Goal: Transaction & Acquisition: Purchase product/service

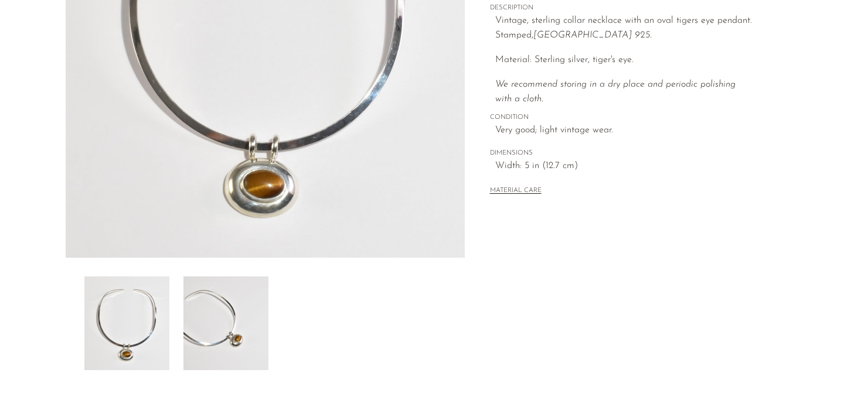
scroll to position [356, 0]
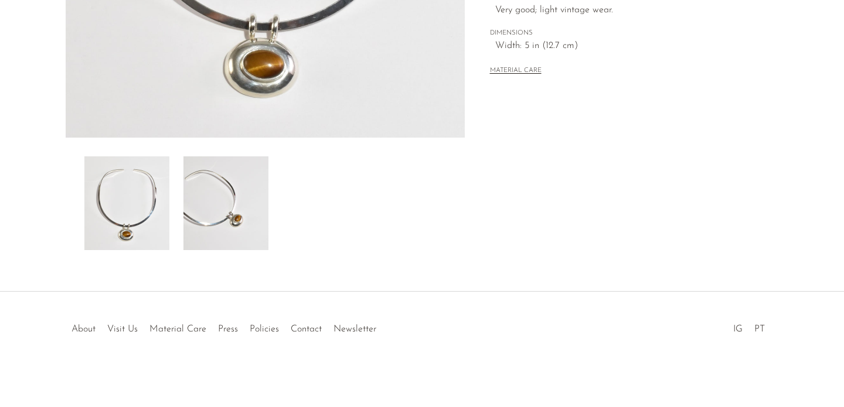
click at [237, 200] on img at bounding box center [225, 203] width 85 height 94
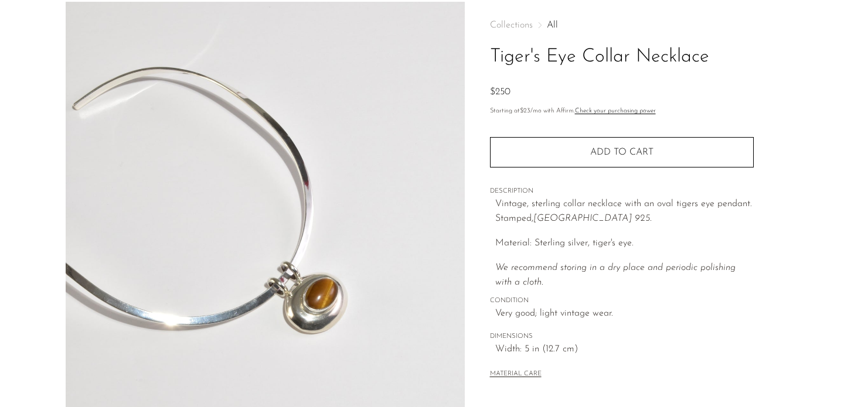
scroll to position [0, 0]
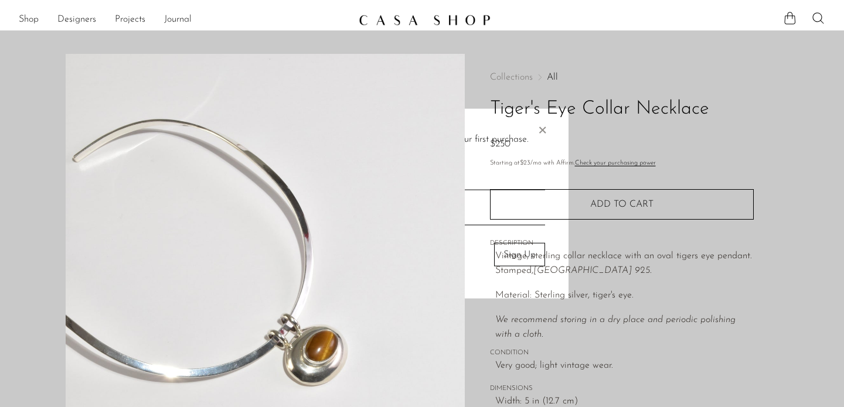
click at [30, 18] on div at bounding box center [422, 203] width 844 height 407
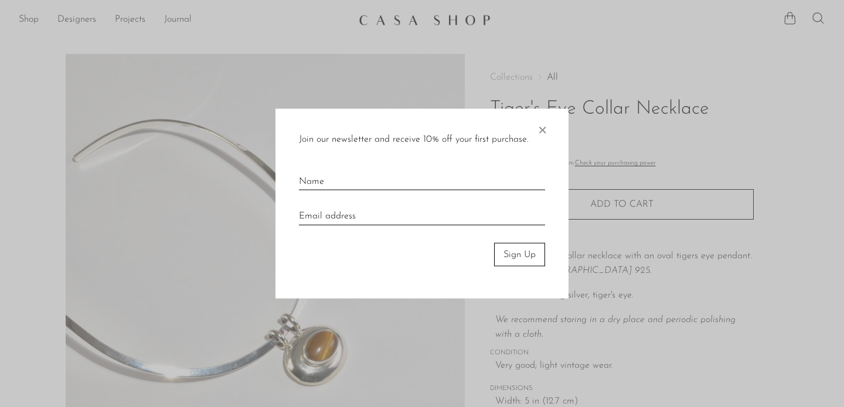
click at [30, 20] on div at bounding box center [422, 203] width 844 height 407
click at [544, 126] on span "×" at bounding box center [542, 126] width 12 height 37
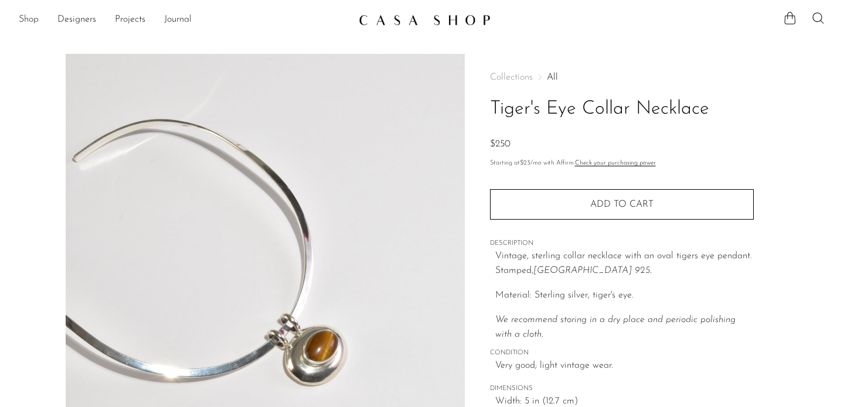
click at [28, 19] on link "Shop" at bounding box center [29, 19] width 20 height 15
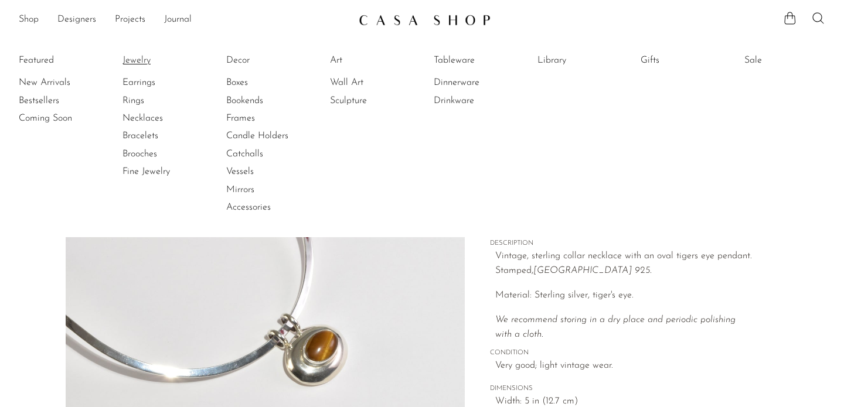
click at [140, 57] on link "Jewelry" at bounding box center [166, 60] width 88 height 13
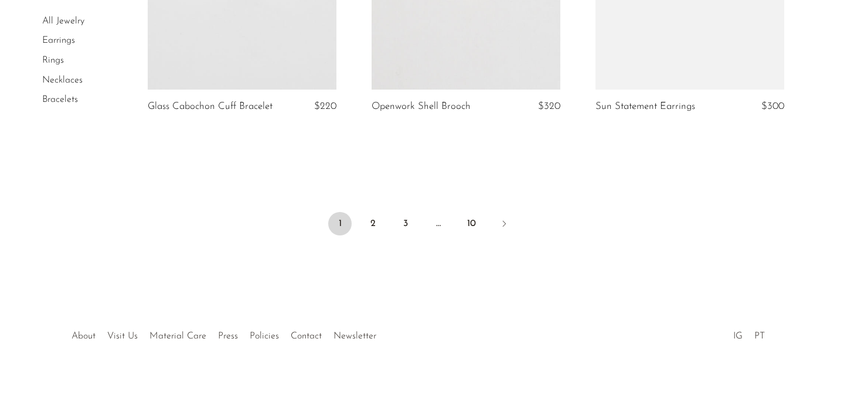
scroll to position [3807, 0]
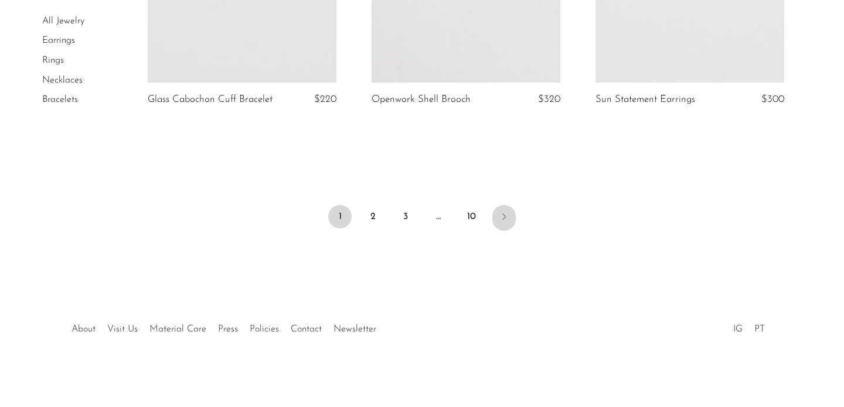
click at [506, 218] on icon "Next" at bounding box center [503, 216] width 9 height 9
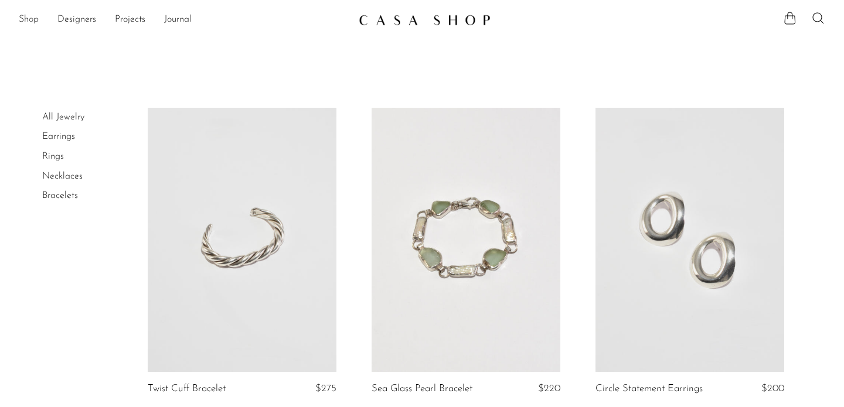
click at [30, 22] on link "Shop" at bounding box center [29, 19] width 20 height 15
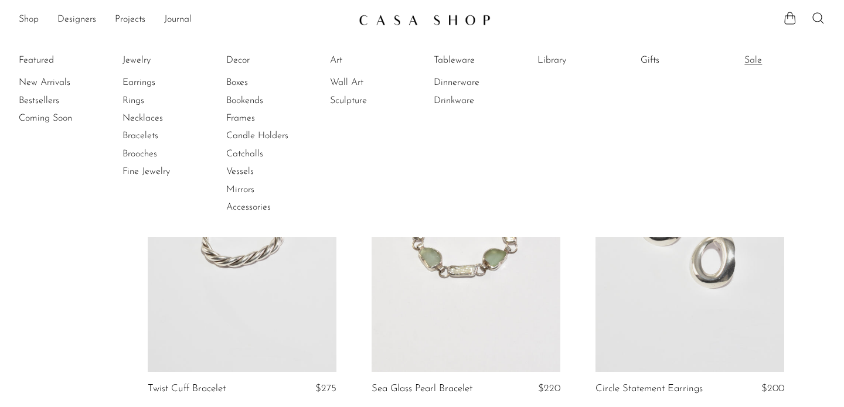
click at [759, 57] on link "Sale" at bounding box center [788, 60] width 88 height 13
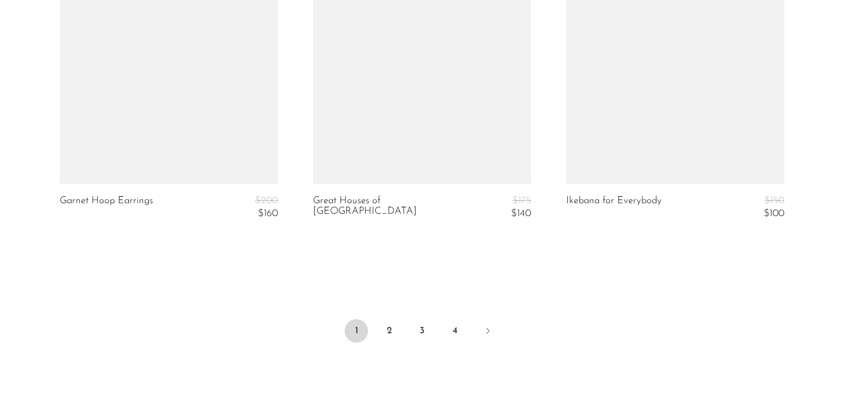
scroll to position [4414, 0]
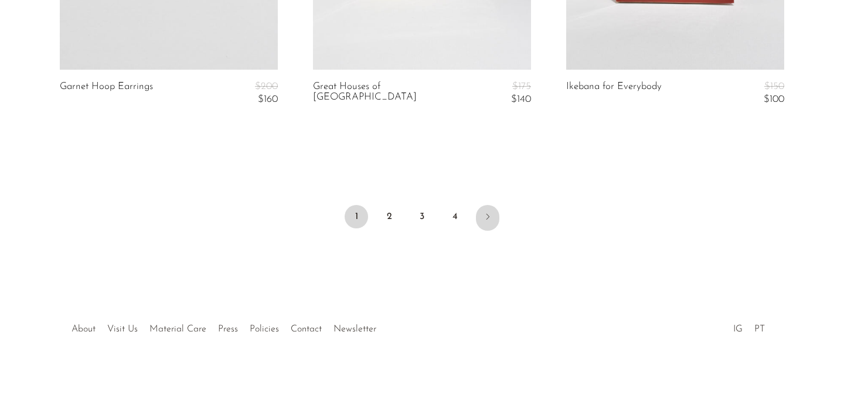
click at [482, 216] on link "Next" at bounding box center [487, 218] width 23 height 26
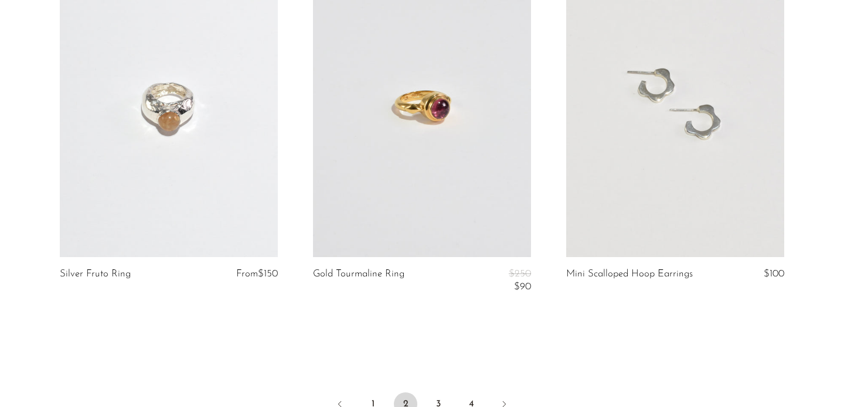
scroll to position [4414, 0]
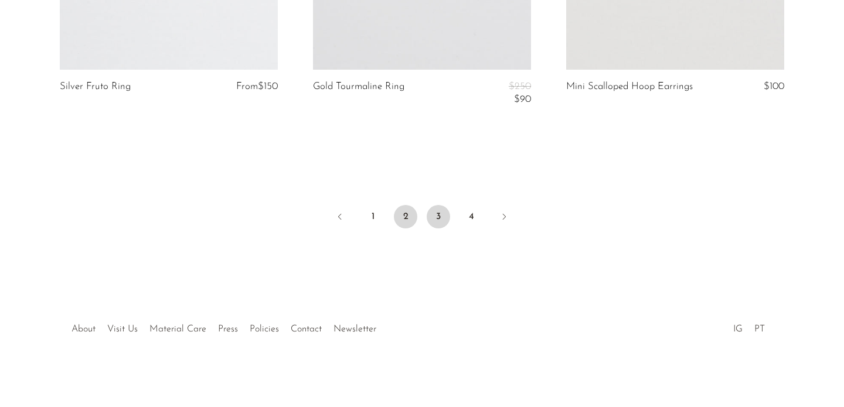
click at [437, 207] on link "3" at bounding box center [437, 216] width 23 height 23
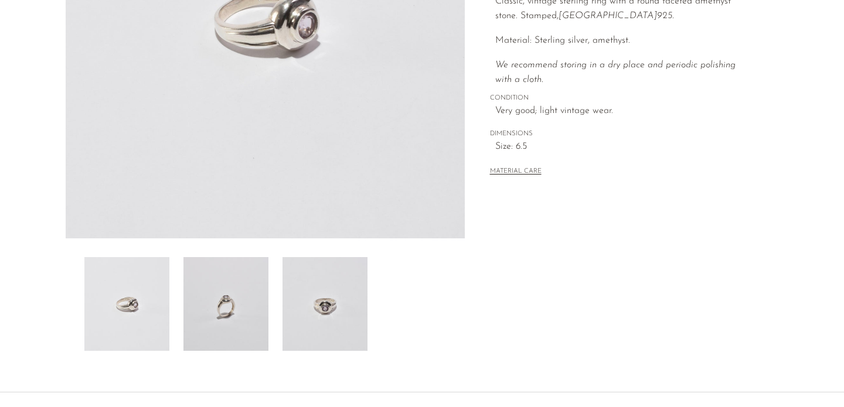
scroll to position [356, 0]
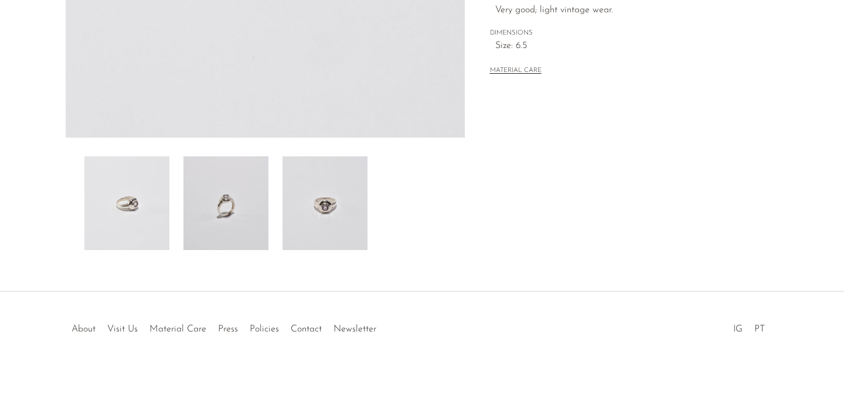
click at [219, 206] on img at bounding box center [225, 203] width 85 height 94
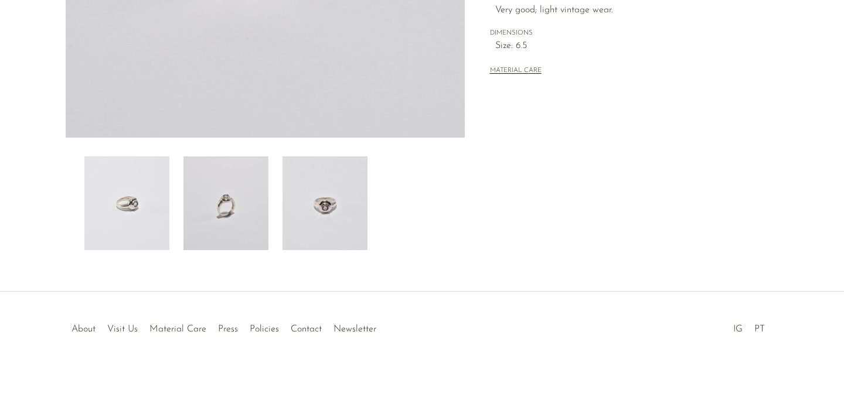
click at [313, 202] on img at bounding box center [324, 203] width 85 height 94
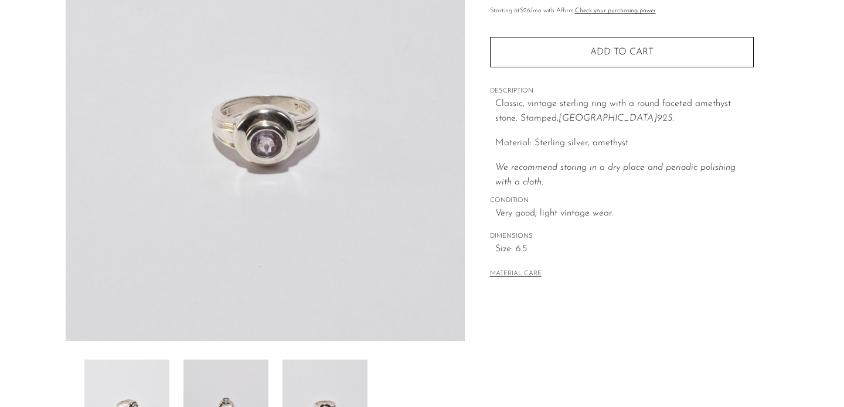
scroll to position [26, 0]
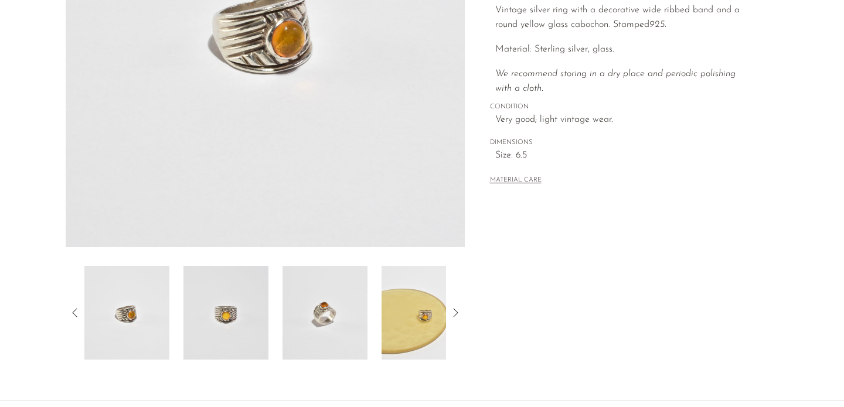
scroll to position [356, 0]
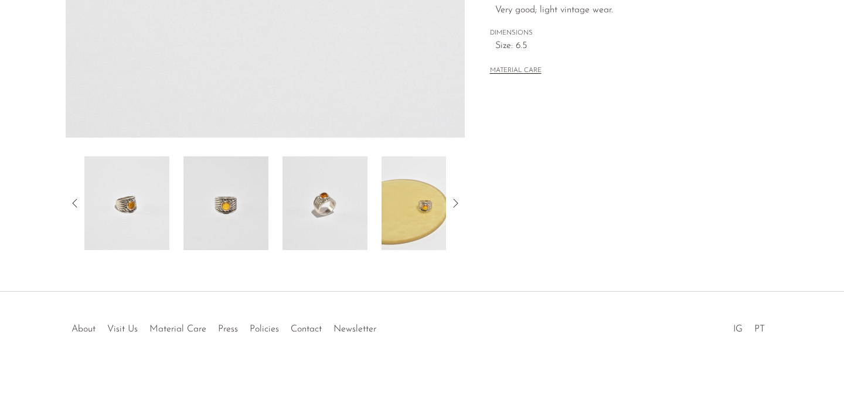
click at [324, 213] on img at bounding box center [324, 203] width 85 height 94
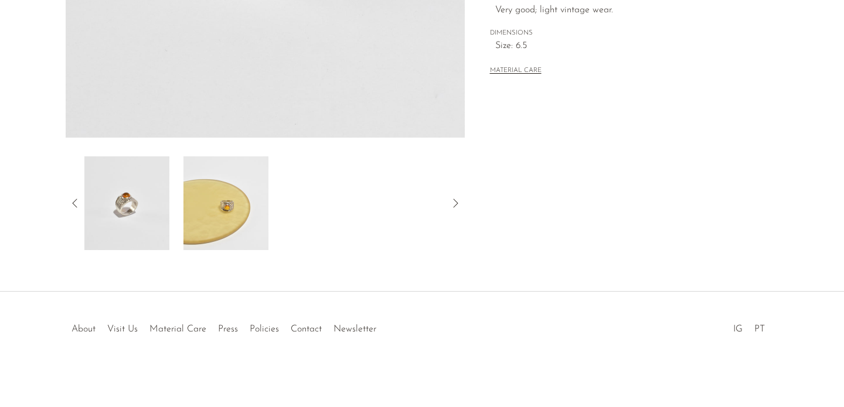
click at [103, 196] on img at bounding box center [126, 203] width 85 height 94
click at [78, 200] on icon at bounding box center [75, 203] width 14 height 14
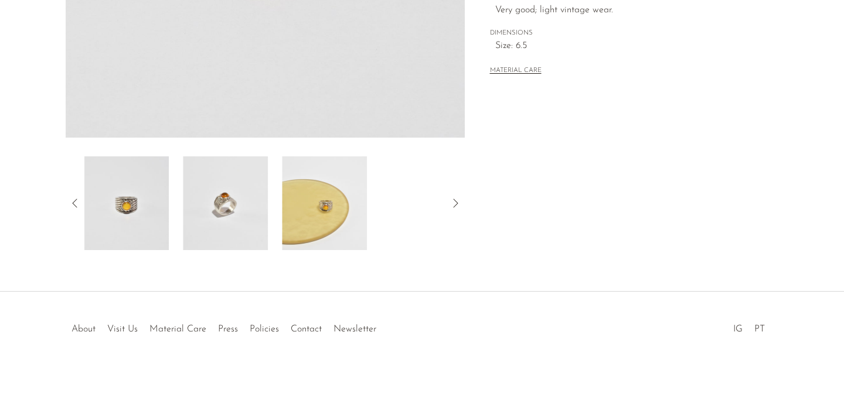
click at [115, 212] on img at bounding box center [126, 203] width 85 height 94
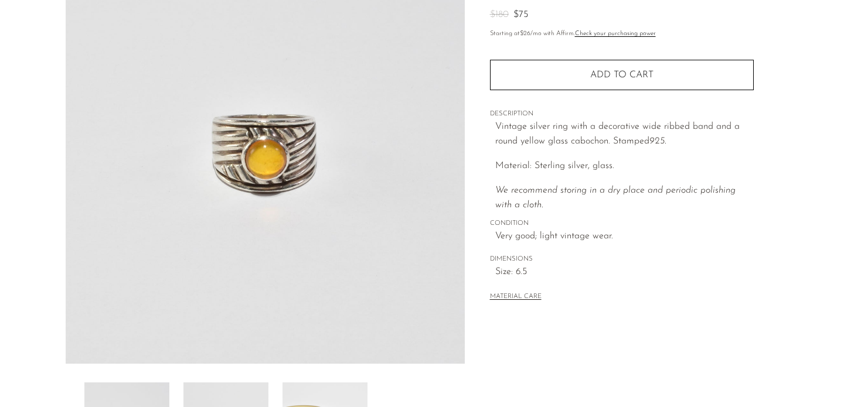
scroll to position [65, 0]
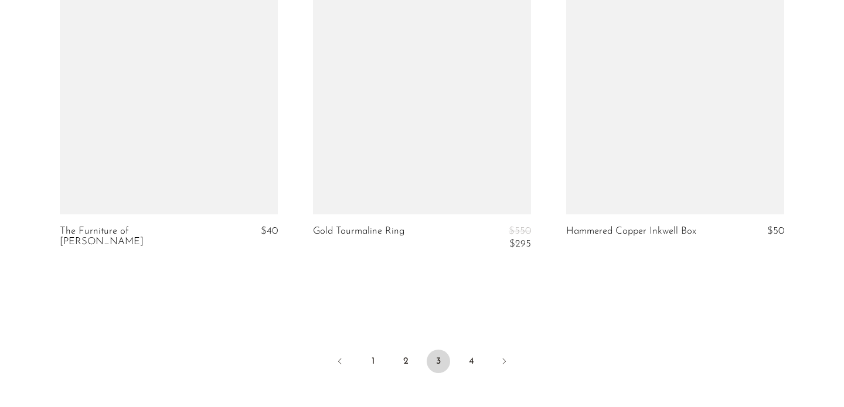
scroll to position [4292, 0]
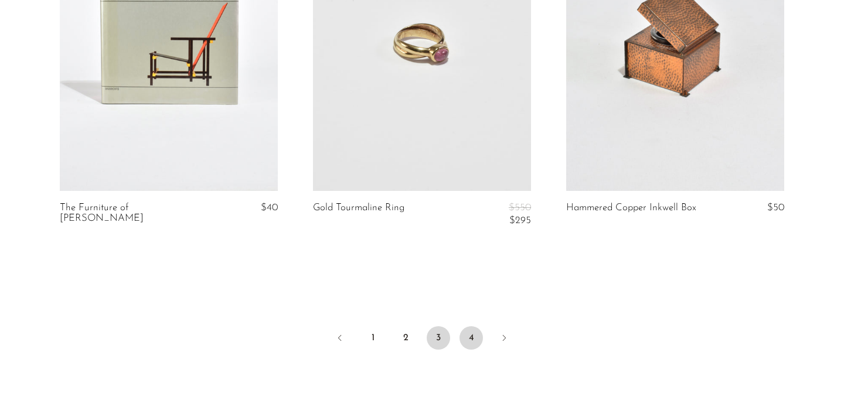
click at [472, 341] on link "4" at bounding box center [470, 337] width 23 height 23
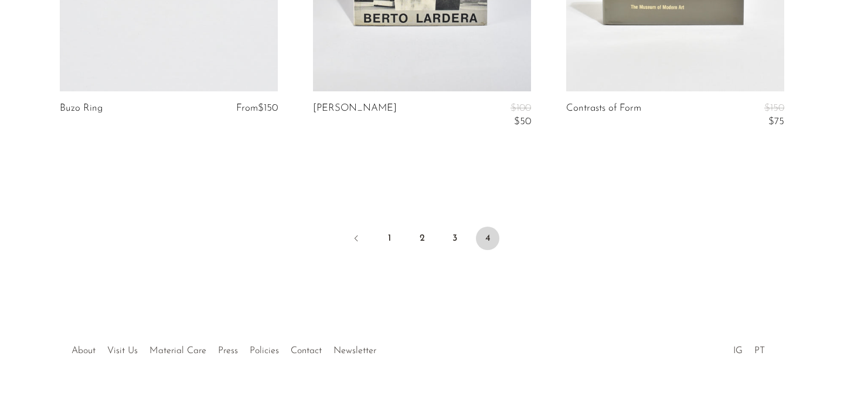
scroll to position [713, 0]
